Goal: Go to known website: Access a specific website the user already knows

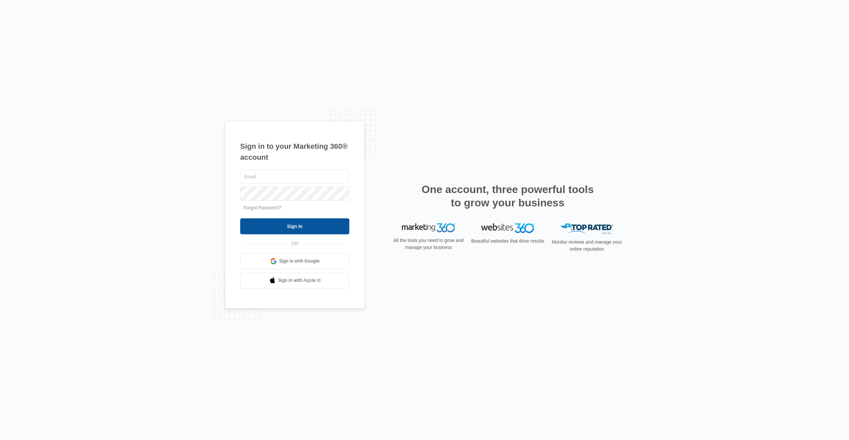
type input "[EMAIL_ADDRESS][DOMAIN_NAME]"
click at [299, 228] on input "Sign In" at bounding box center [294, 226] width 109 height 16
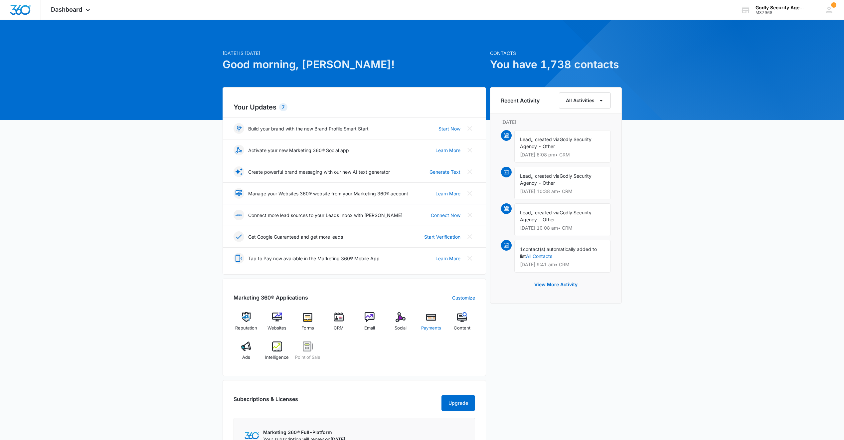
click at [430, 318] on img at bounding box center [431, 317] width 10 height 10
